Goal: Information Seeking & Learning: Learn about a topic

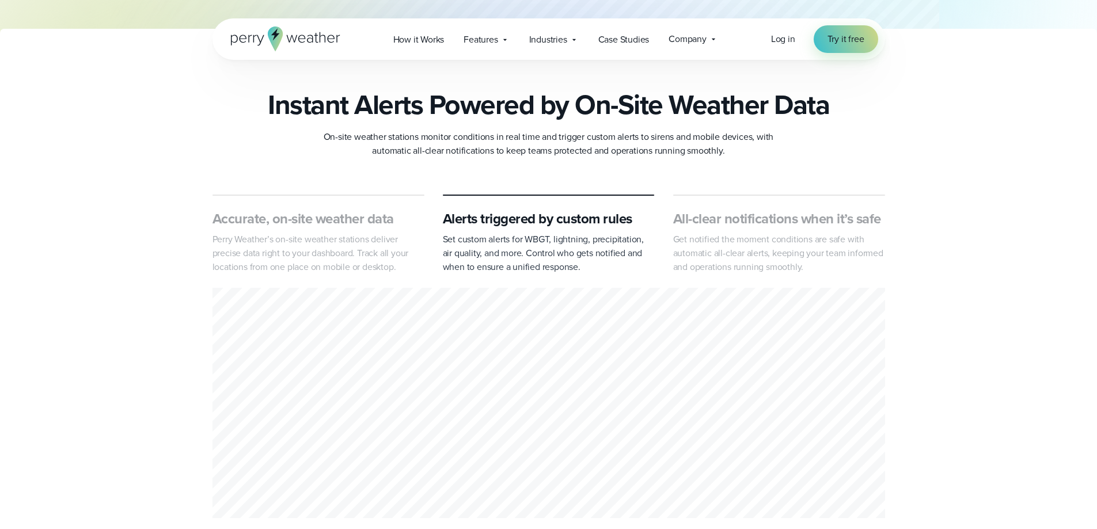
scroll to position [403, 0]
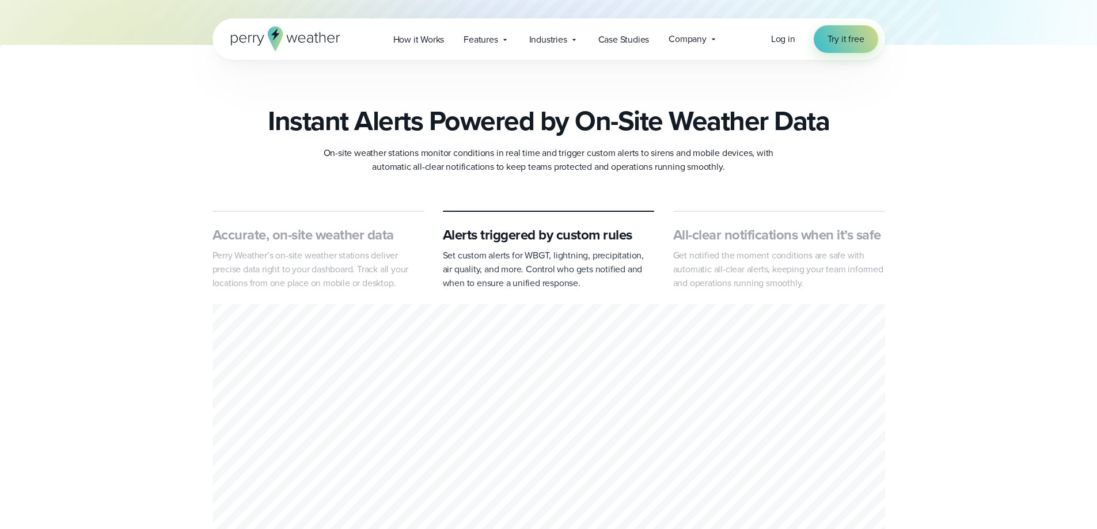
click at [359, 244] on h3 "Accurate, on-site weather data" at bounding box center [318, 235] width 212 height 18
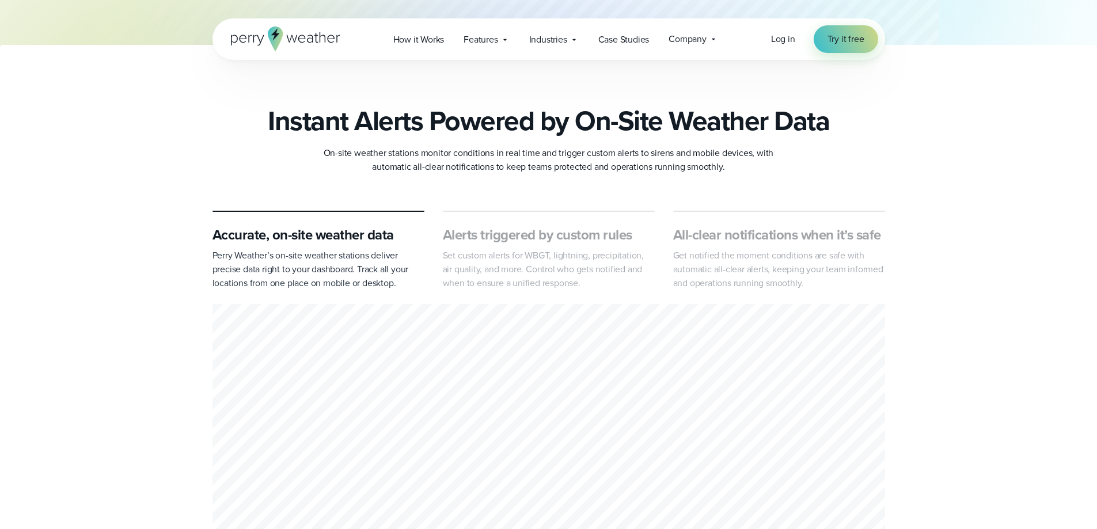
click at [514, 227] on h3 "Alerts triggered by custom rules" at bounding box center [549, 235] width 212 height 18
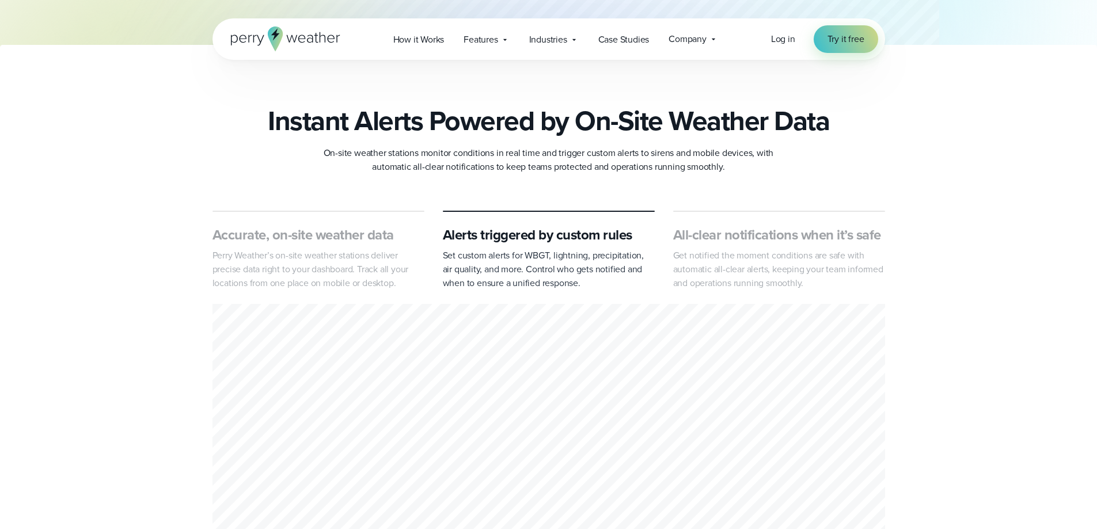
click at [770, 234] on h3 "All-clear notifications when it’s safe" at bounding box center [779, 235] width 212 height 18
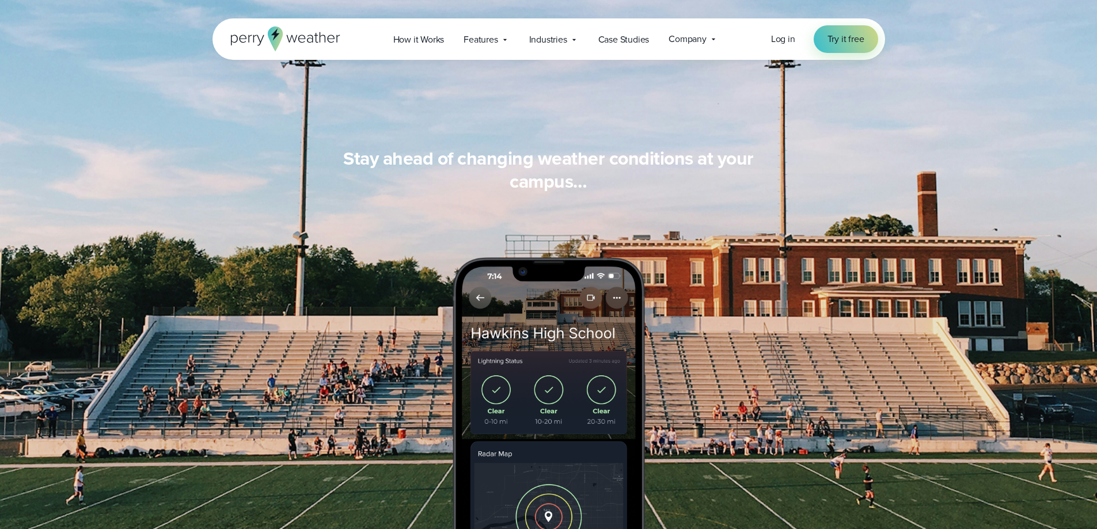
scroll to position [1042, 0]
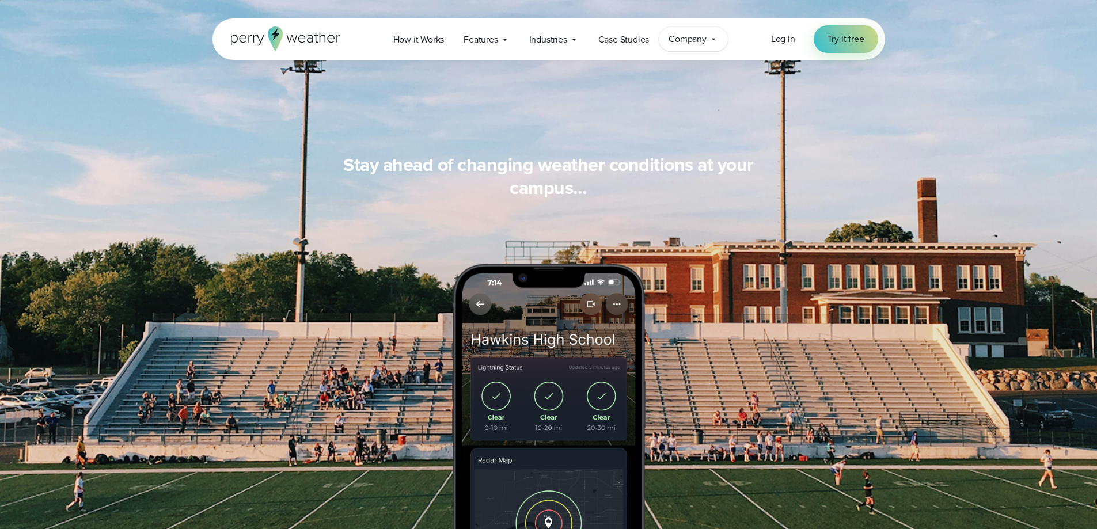
click at [710, 41] on icon at bounding box center [713, 39] width 9 height 9
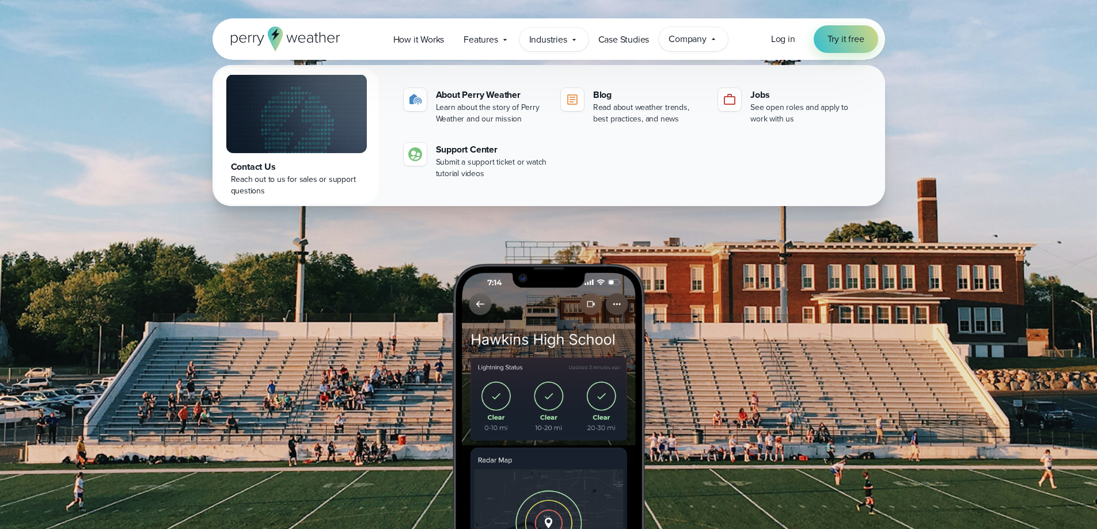
click at [568, 38] on div "Industries Featured Case Study How PGA of America is Prioritizing Golfer Safety…" at bounding box center [553, 40] width 69 height 24
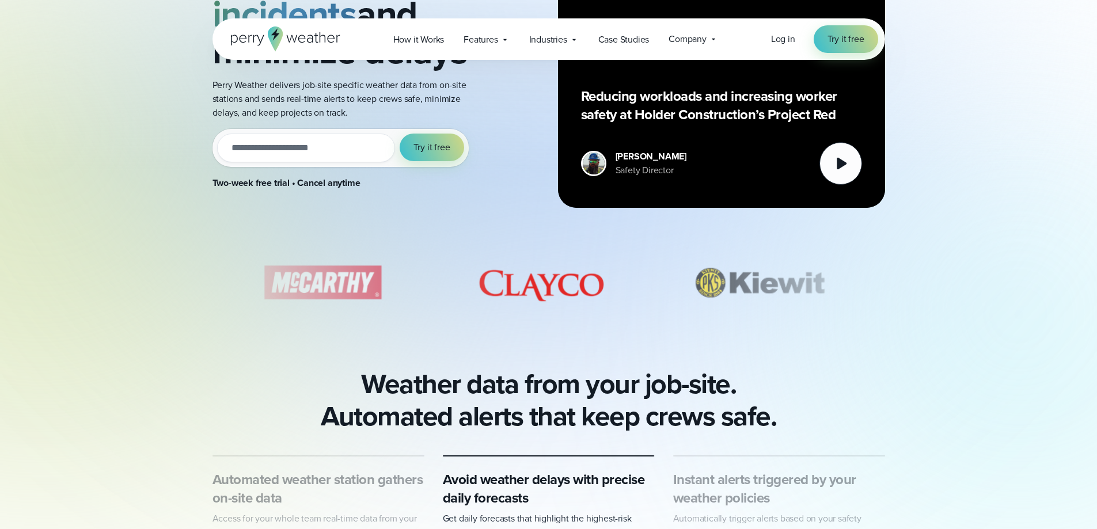
scroll to position [58, 0]
